Goal: Communication & Community: Answer question/provide support

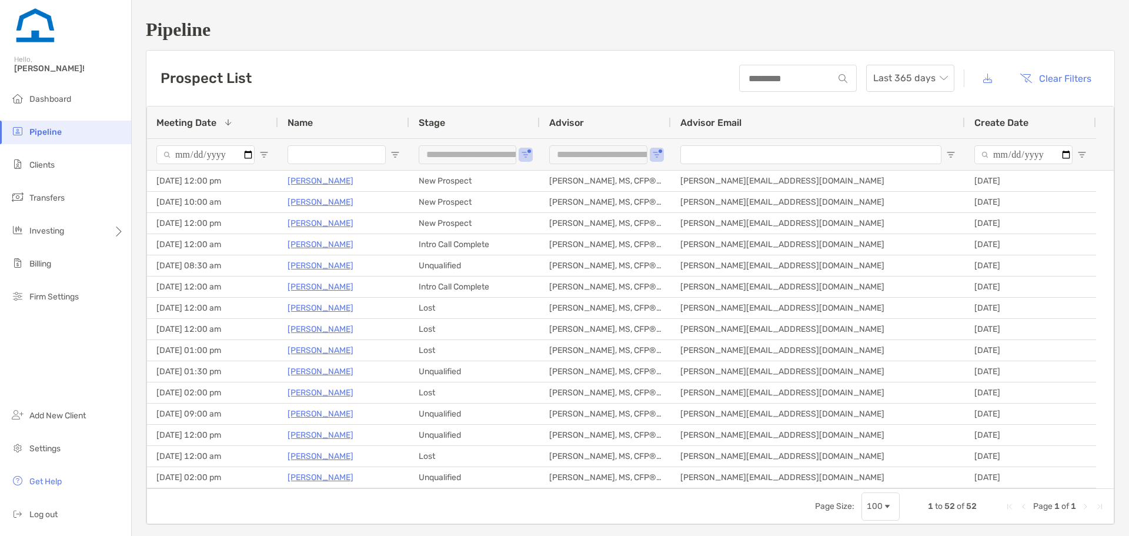
click at [318, 156] on input "Name Filter Input" at bounding box center [337, 154] width 98 height 19
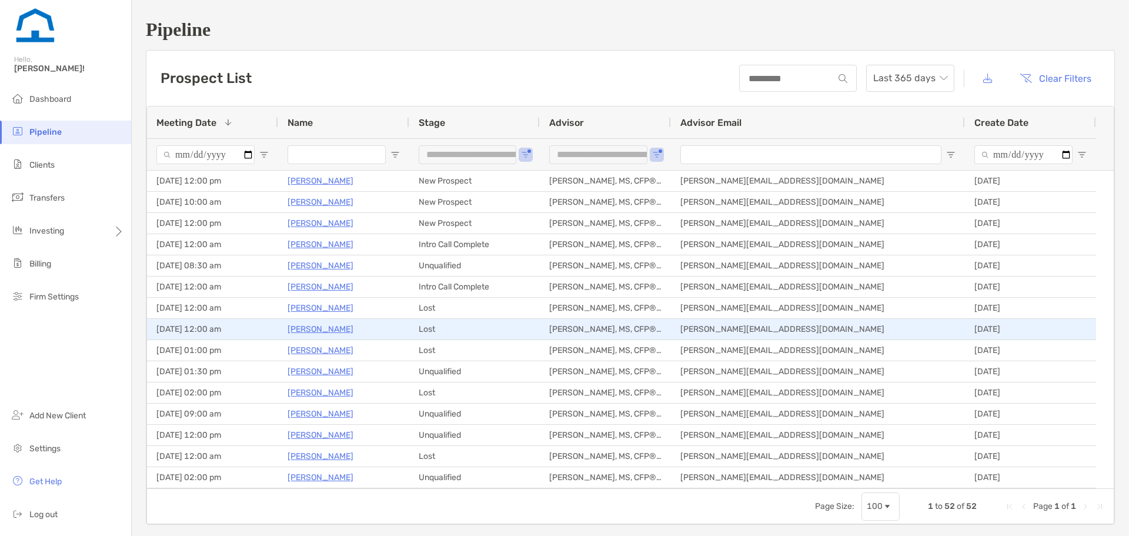
click at [306, 332] on p "Kathleen Childress" at bounding box center [321, 329] width 66 height 15
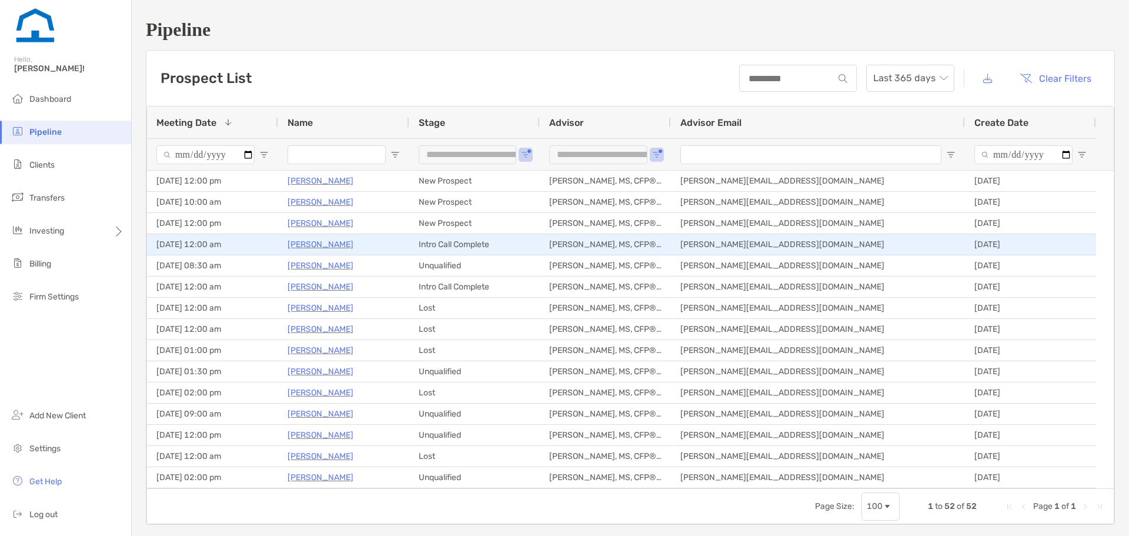
click at [335, 242] on p "[PERSON_NAME]" at bounding box center [321, 244] width 66 height 15
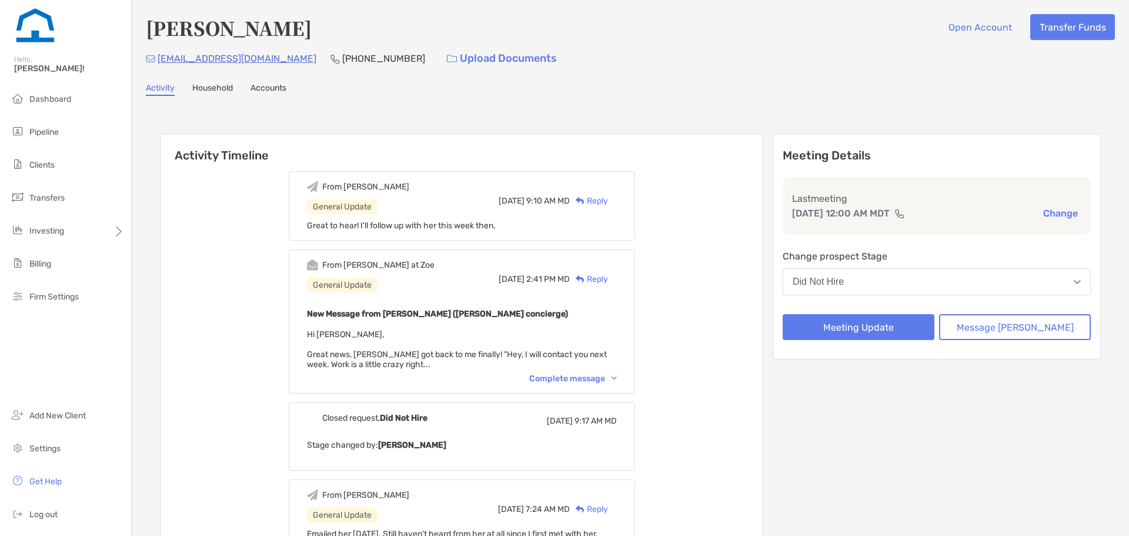
click at [608, 200] on div "Reply" at bounding box center [589, 201] width 38 height 12
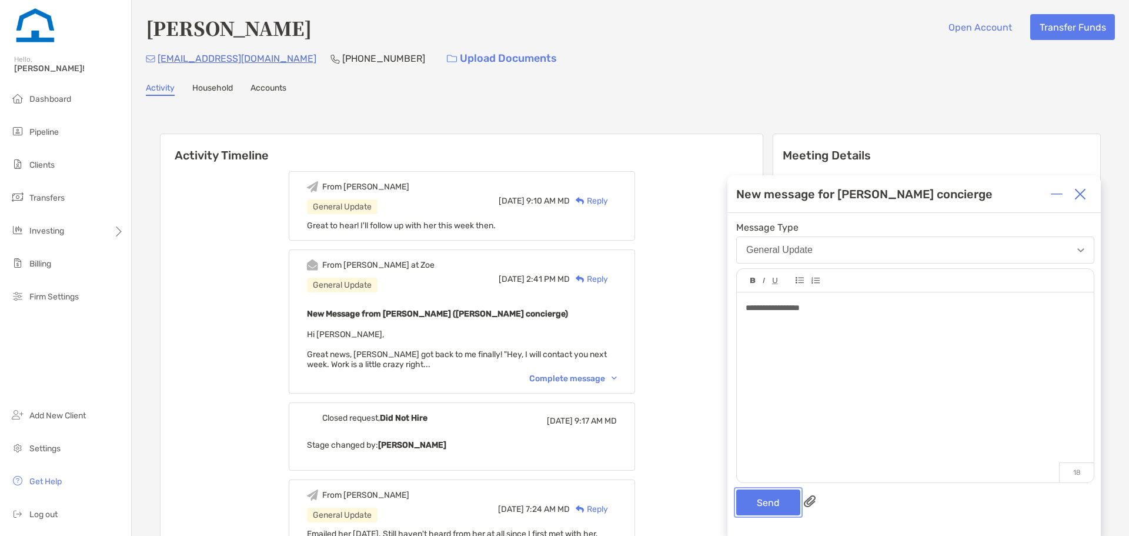
click at [782, 511] on button "Send" at bounding box center [768, 502] width 64 height 26
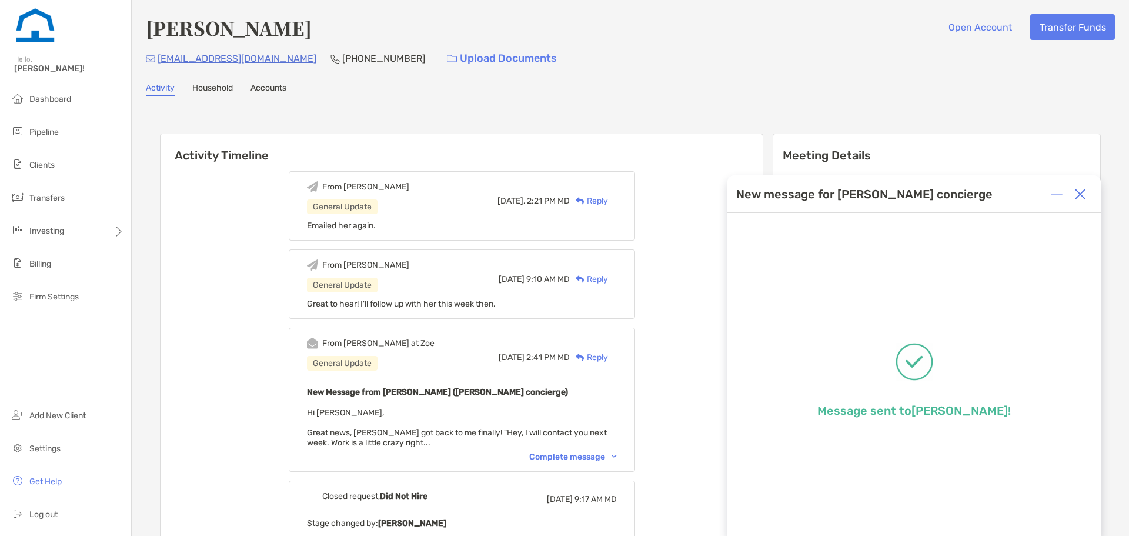
click at [1078, 193] on img at bounding box center [1081, 194] width 12 height 12
